Goal: Book appointment/travel/reservation

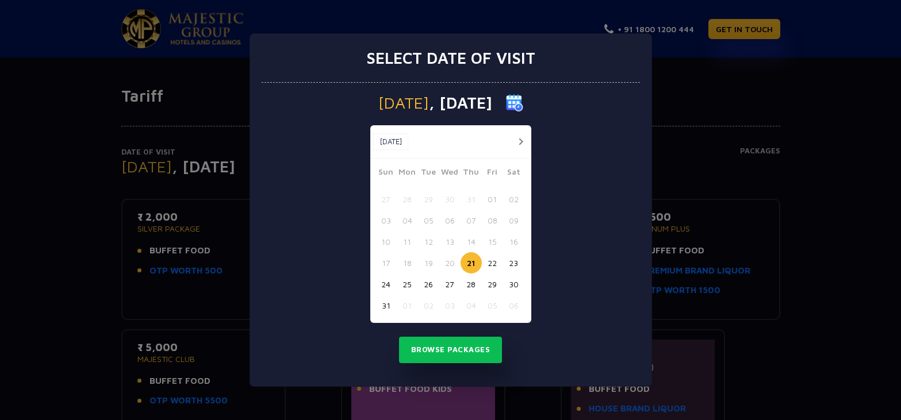
click at [519, 143] on button "button" at bounding box center [521, 142] width 14 height 14
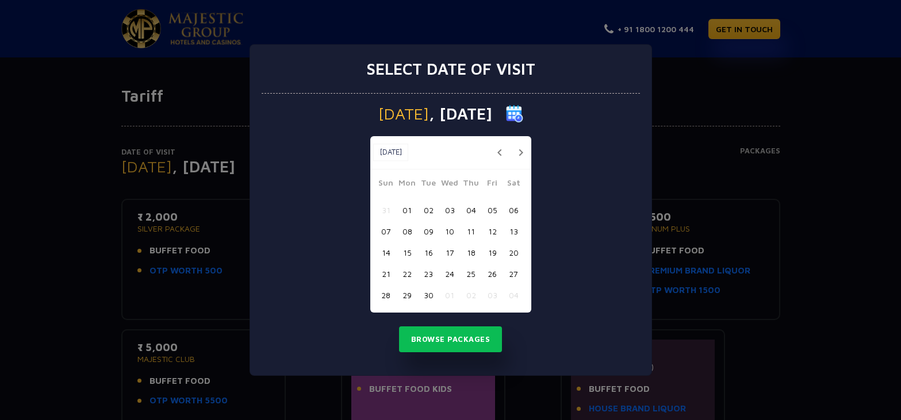
click at [410, 210] on button "01" at bounding box center [407, 210] width 21 height 21
click at [387, 228] on button "07" at bounding box center [385, 231] width 21 height 21
click at [445, 340] on button "Browse Packages" at bounding box center [450, 340] width 103 height 26
